Goal: Check status: Check status

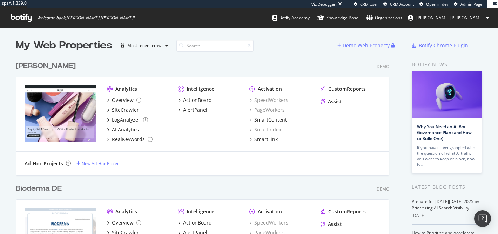
click at [19, 18] on icon at bounding box center [21, 18] width 21 height 8
click at [213, 45] on input at bounding box center [215, 46] width 77 height 12
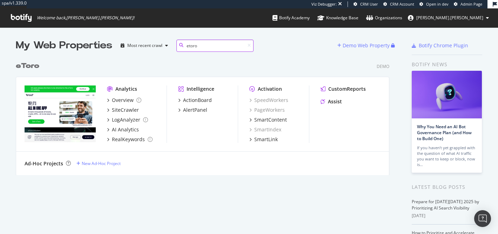
scroll to position [123, 379]
type input "etoro"
click at [47, 117] on img "grid" at bounding box center [60, 114] width 71 height 57
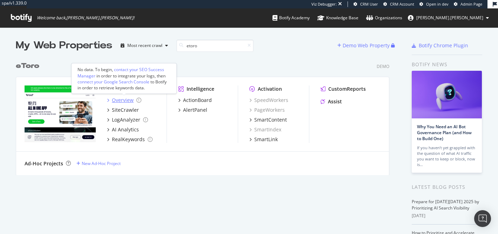
click at [123, 100] on div "Overview" at bounding box center [123, 100] width 22 height 7
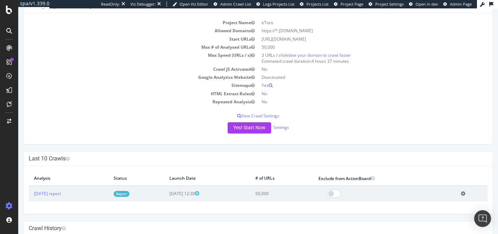
scroll to position [49, 0]
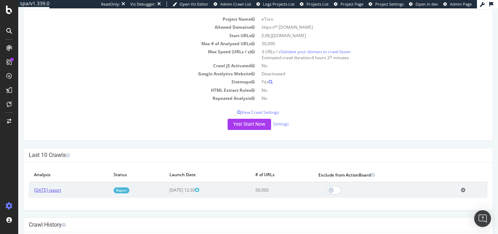
click at [61, 190] on link "[DATE] report" at bounding box center [47, 190] width 27 height 6
